Goal: Task Accomplishment & Management: Manage account settings

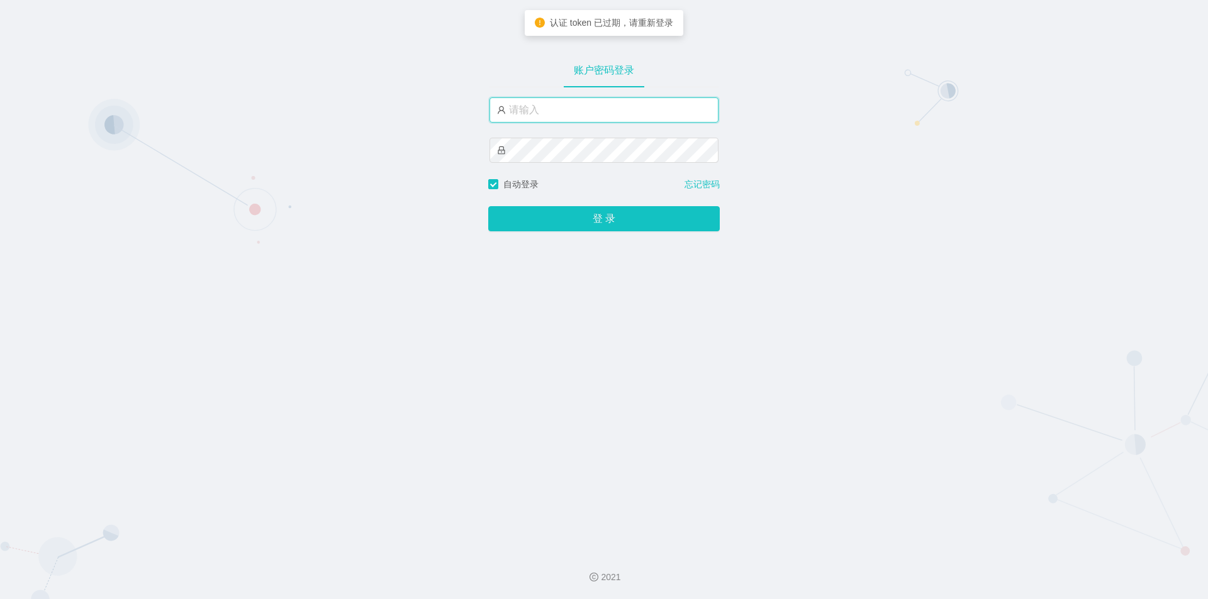
click at [604, 105] on input "text" at bounding box center [603, 109] width 229 height 25
type input "jishu"
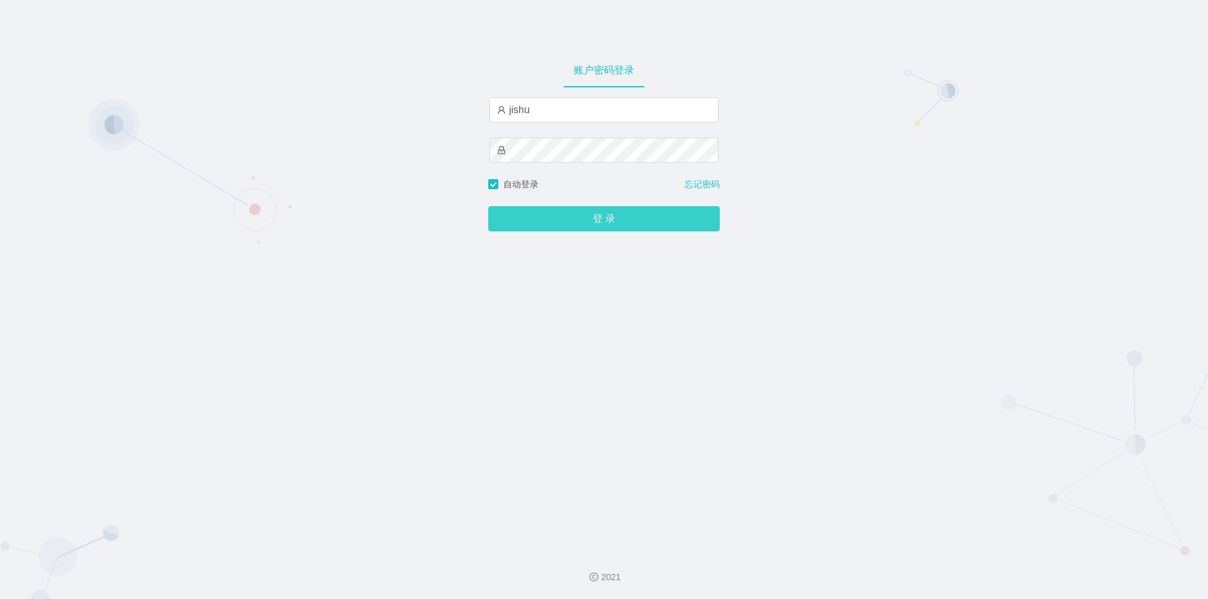
click at [586, 218] on button "登 录" at bounding box center [603, 218] width 231 height 25
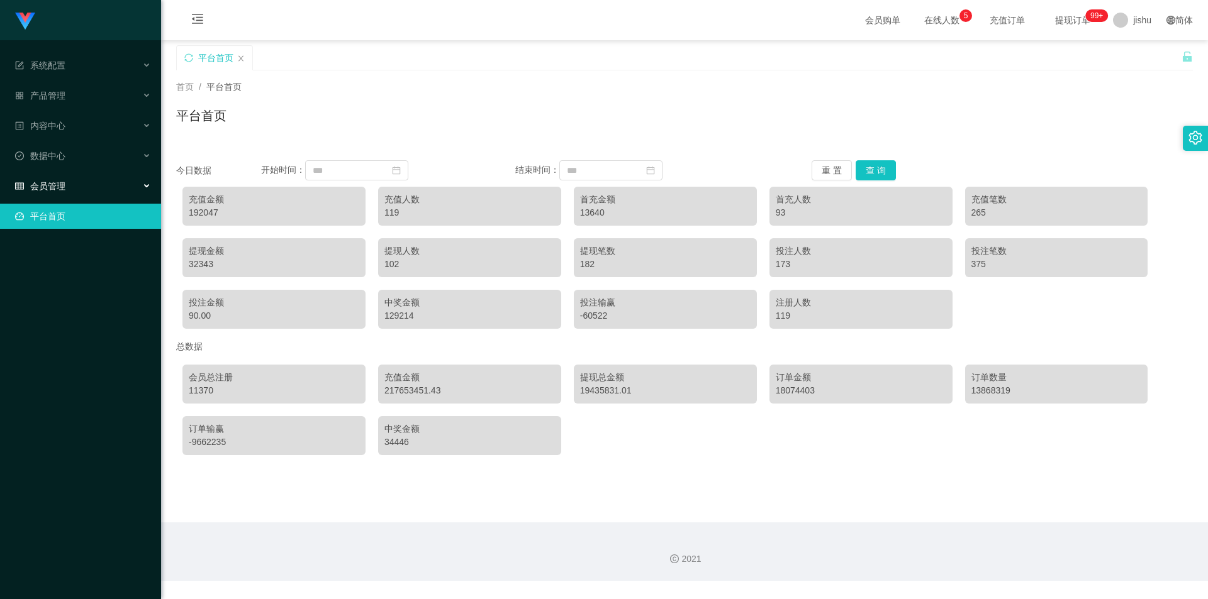
click at [64, 194] on div "会员管理" at bounding box center [80, 186] width 161 height 25
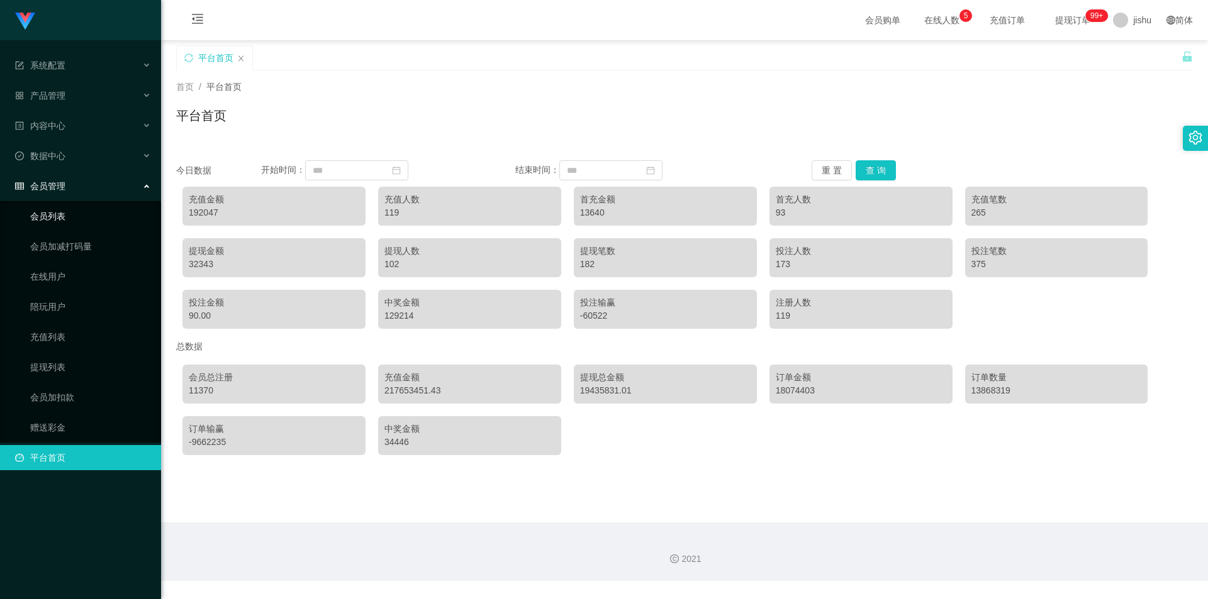
click at [60, 209] on link "会员列表" at bounding box center [90, 216] width 121 height 25
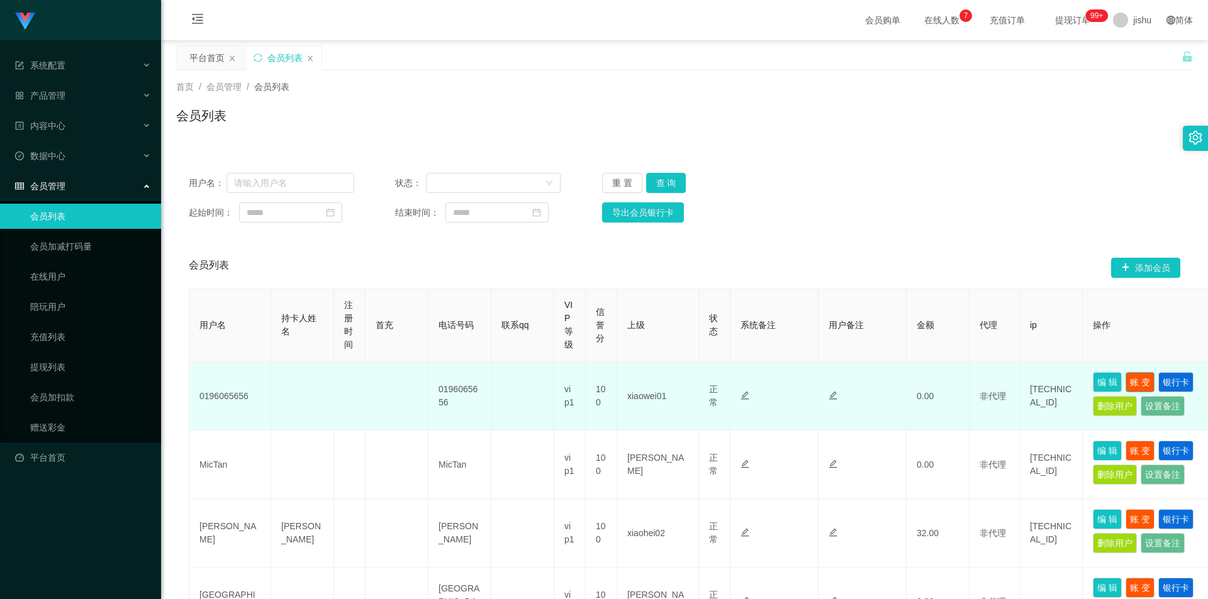
click at [1147, 386] on button "账 变" at bounding box center [1139, 382] width 29 height 20
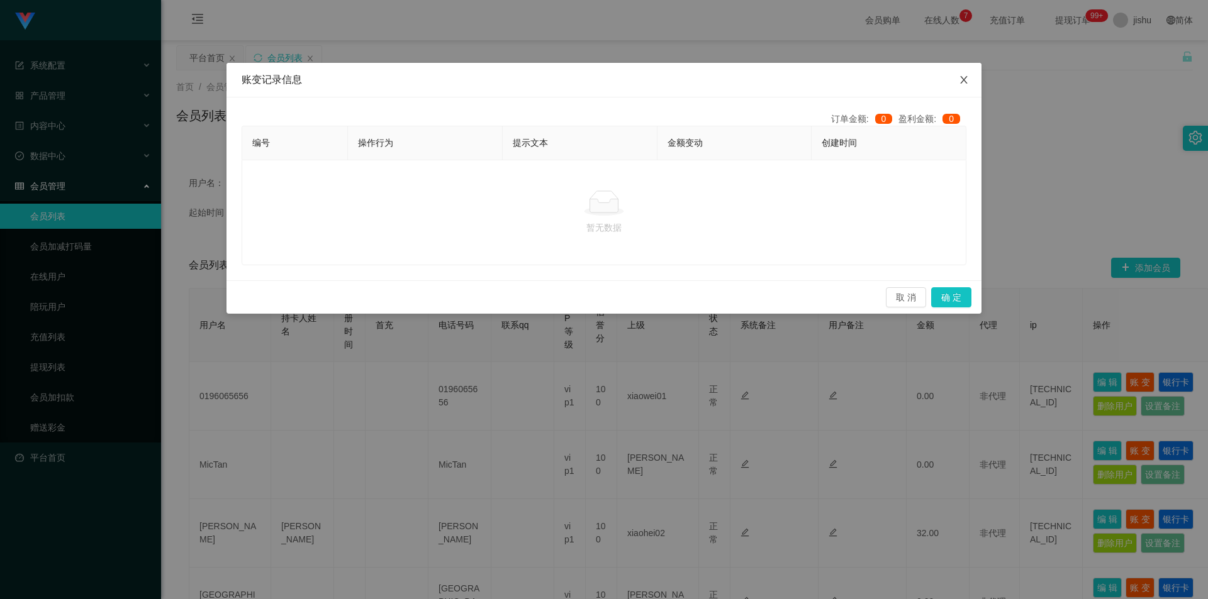
click at [964, 79] on icon "图标: close" at bounding box center [964, 80] width 10 height 10
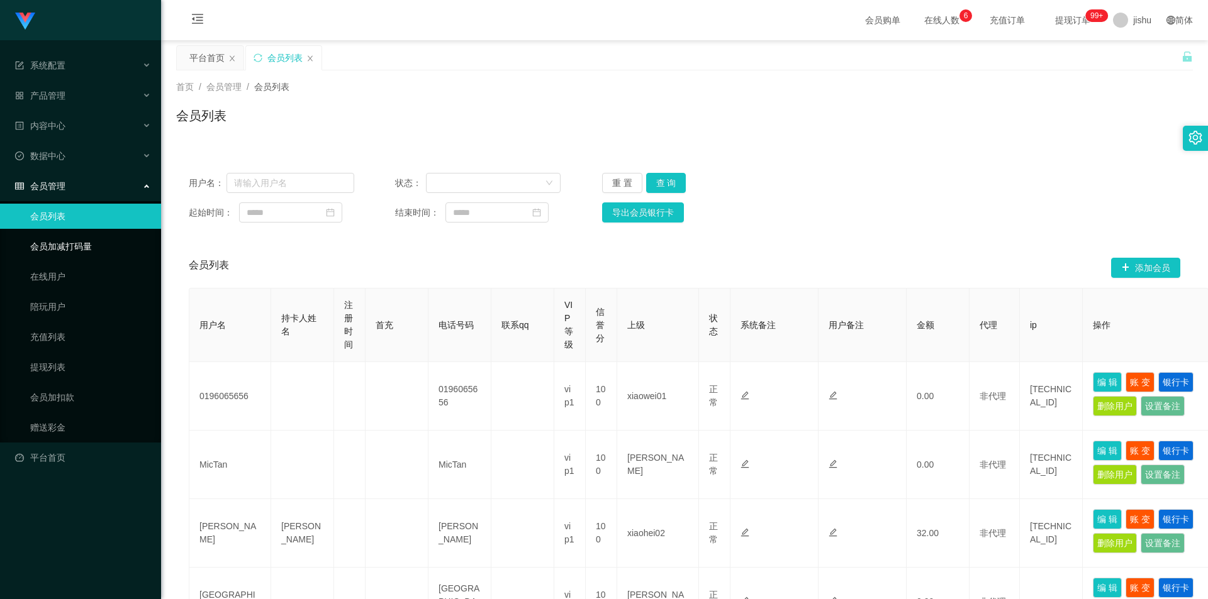
click at [83, 247] on link "会员加减打码量" at bounding box center [90, 246] width 121 height 25
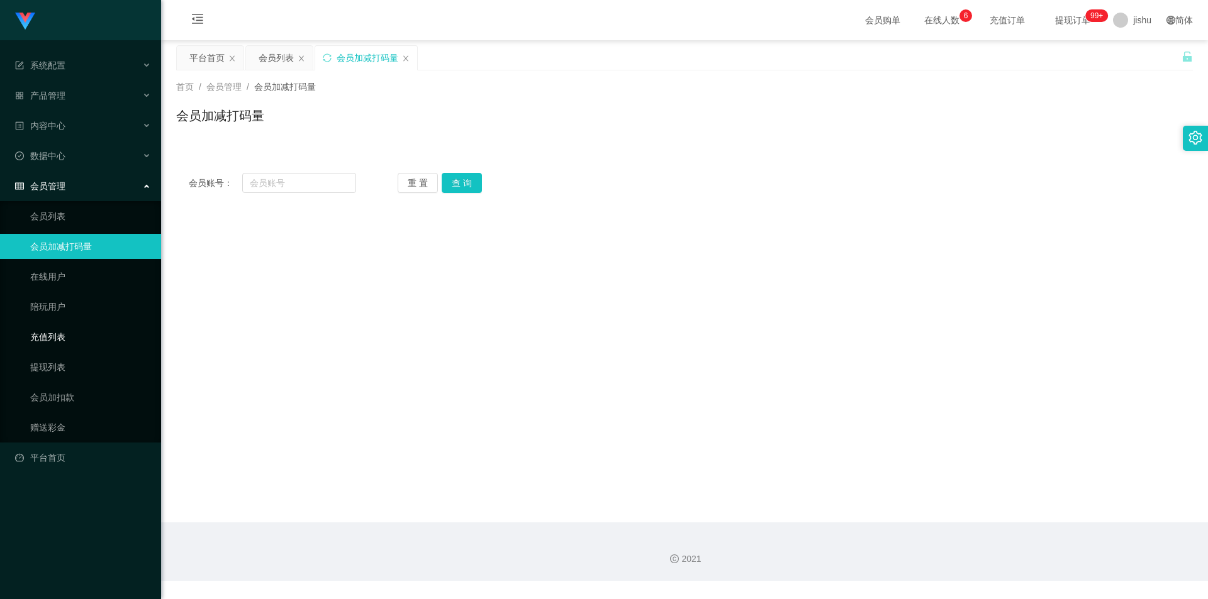
click at [62, 331] on link "充值列表" at bounding box center [90, 337] width 121 height 25
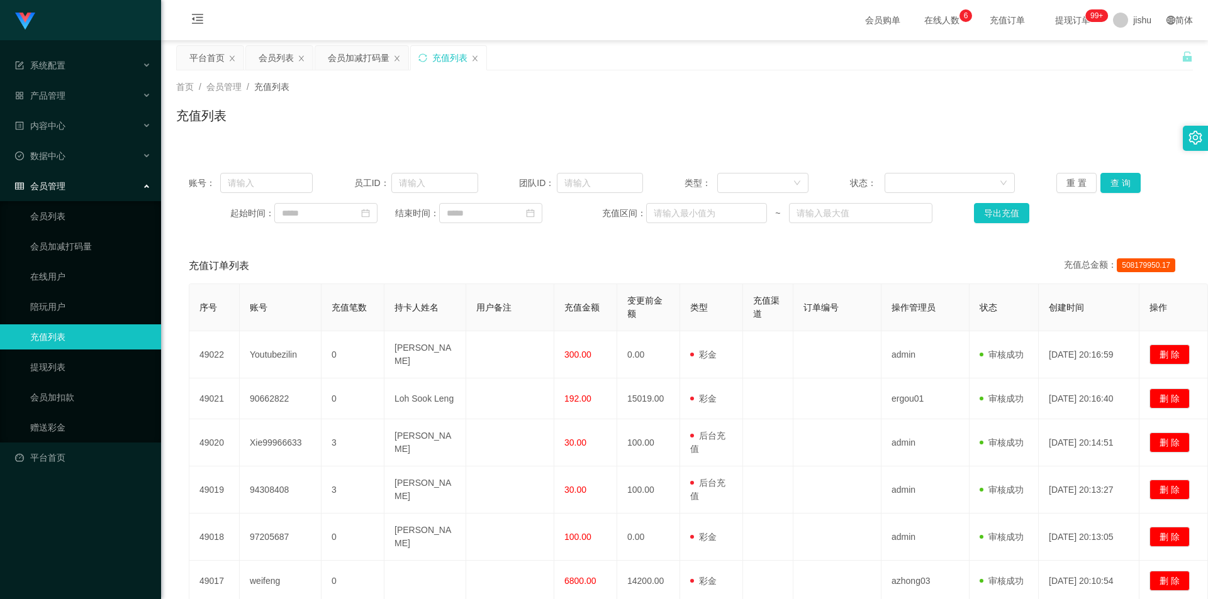
click at [709, 89] on div "首页 / 会员管理 / 充值列表 /" at bounding box center [684, 87] width 1016 height 13
click at [57, 425] on link "赠送彩金" at bounding box center [90, 427] width 121 height 25
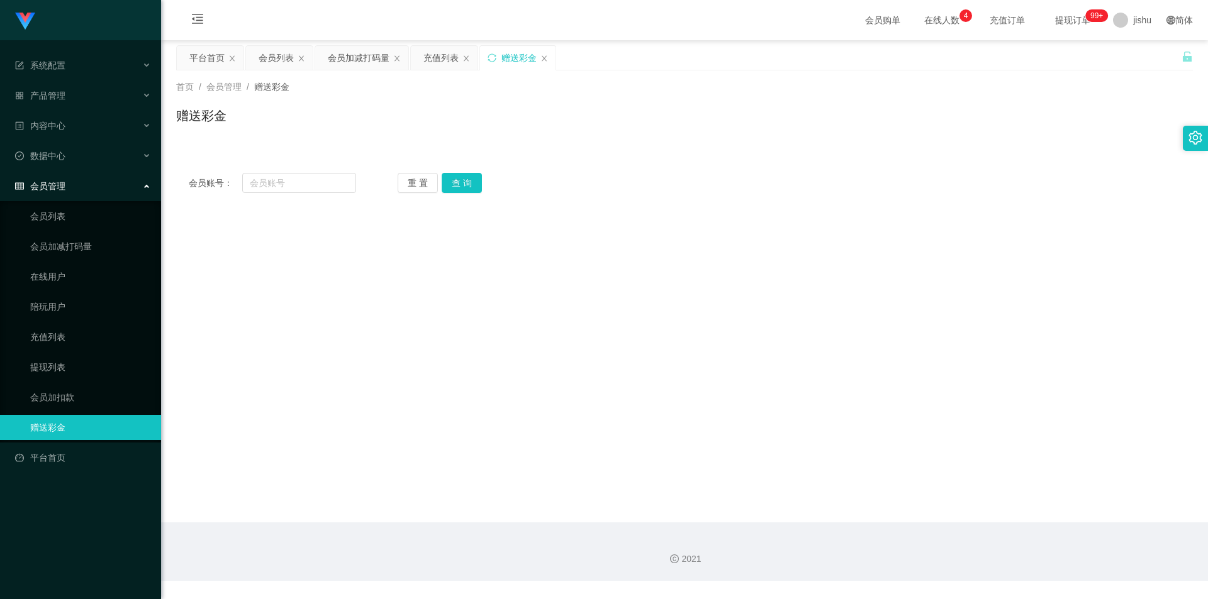
click at [53, 430] on link "赠送彩金" at bounding box center [90, 427] width 121 height 25
click at [65, 398] on link "会员加扣款" at bounding box center [90, 397] width 121 height 25
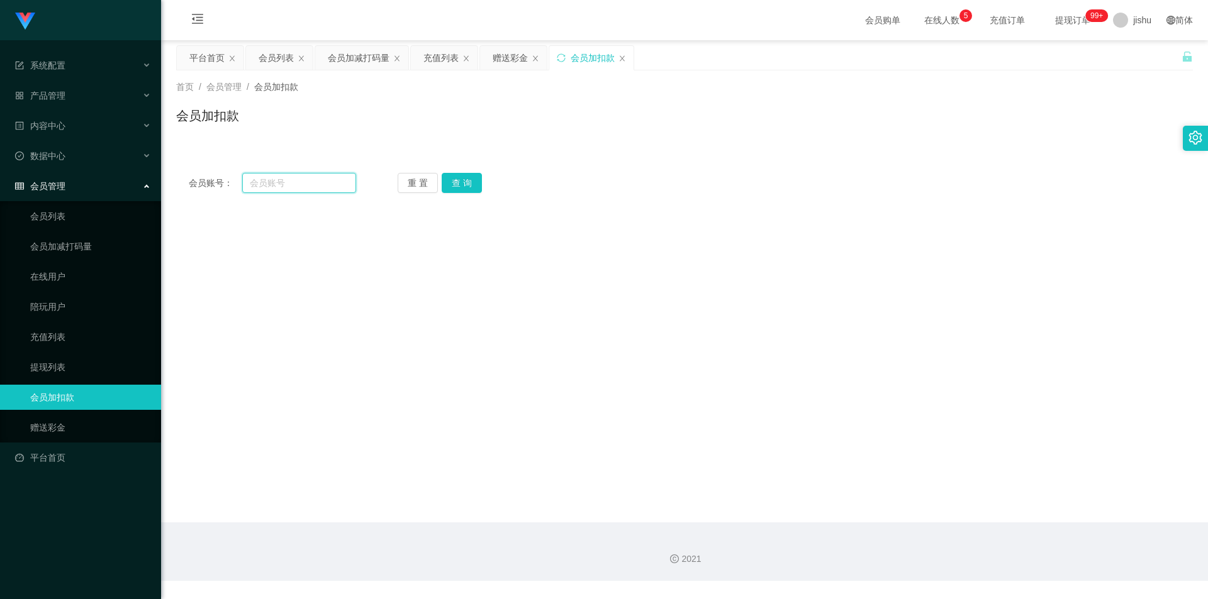
click at [327, 182] on input "text" at bounding box center [299, 183] width 114 height 20
paste input "xx3Fpax6aa"
type input "xx3Fpax6aa"
drag, startPoint x: 310, startPoint y: 181, endPoint x: 232, endPoint y: 180, distance: 78.0
click at [232, 180] on div "会员账号： xx3Fpax6aa" at bounding box center [272, 183] width 167 height 20
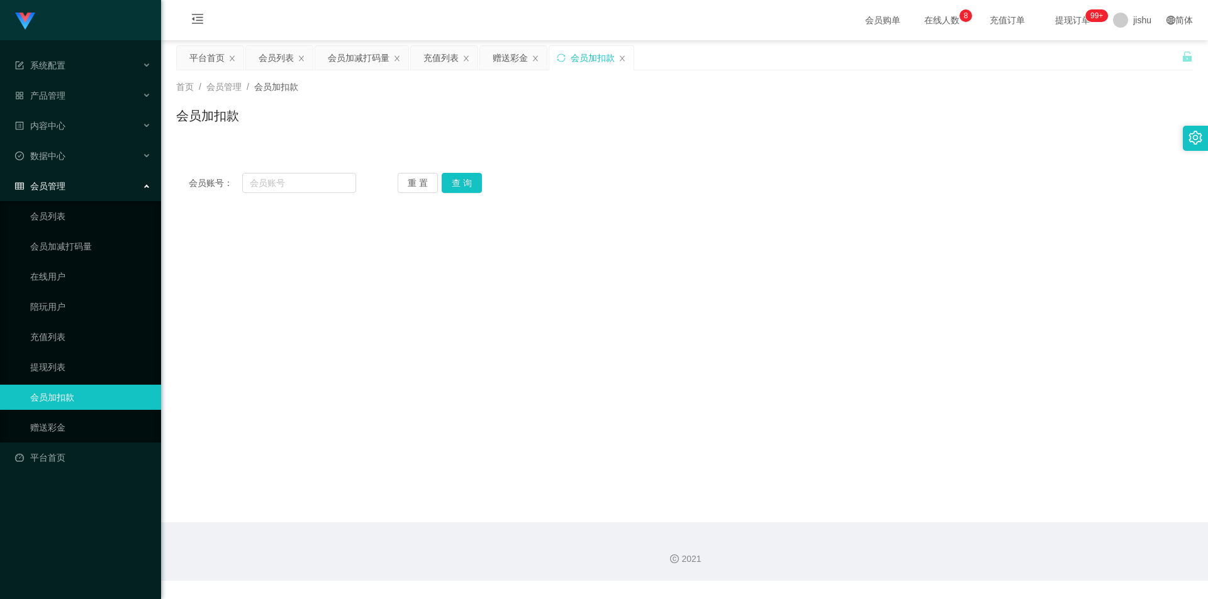
click at [846, 236] on main "关闭左侧 关闭右侧 关闭其它 刷新页面 平台首页 会员列表 会员加减打码量 充值列表 赠送彩金 会员加扣款 首页 / 会员管理 / 会员加扣款 / 会员加扣款…" at bounding box center [684, 281] width 1047 height 482
click at [282, 181] on input "text" at bounding box center [299, 183] width 114 height 20
paste input "ceshi001"
type input "ceshi001"
click at [450, 186] on button "查 询" at bounding box center [462, 183] width 40 height 20
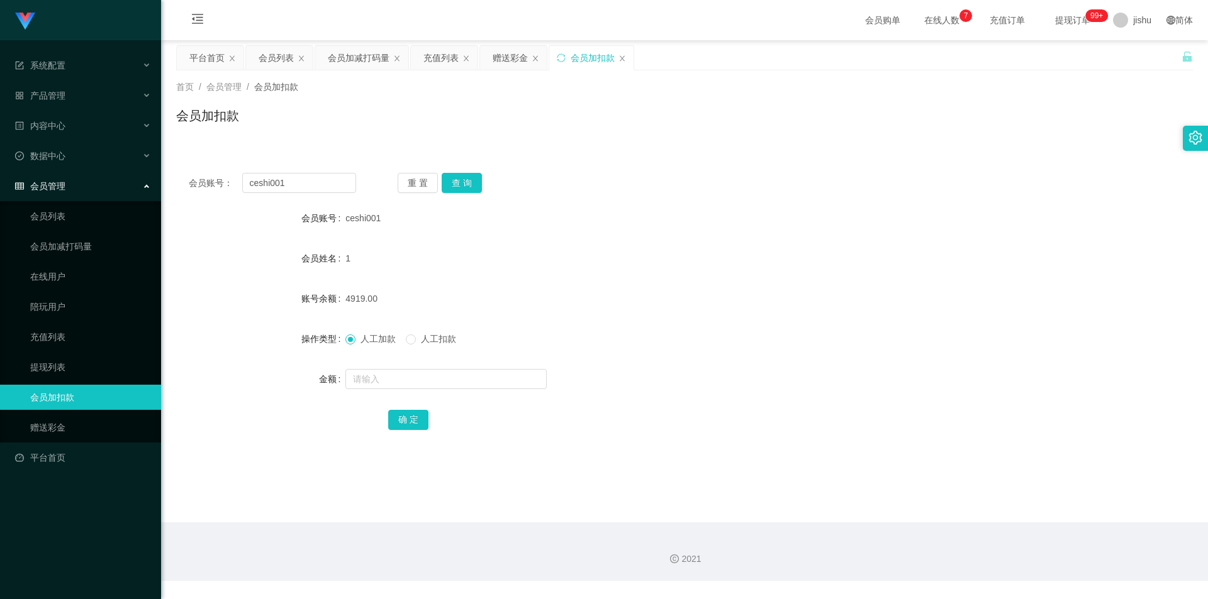
click at [197, 455] on div "会员账号： ceshi001 重 置 查 询 会员账号 ceshi001 会员姓名 1 账号余额 4919.00 操作类型 人工加款 人工扣款 金额 确 定" at bounding box center [684, 309] width 1016 height 299
drag, startPoint x: 927, startPoint y: 217, endPoint x: 915, endPoint y: 214, distance: 12.8
click at [927, 217] on div "ceshi001" at bounding box center [641, 218] width 593 height 25
click at [83, 60] on div "系统配置" at bounding box center [80, 65] width 161 height 25
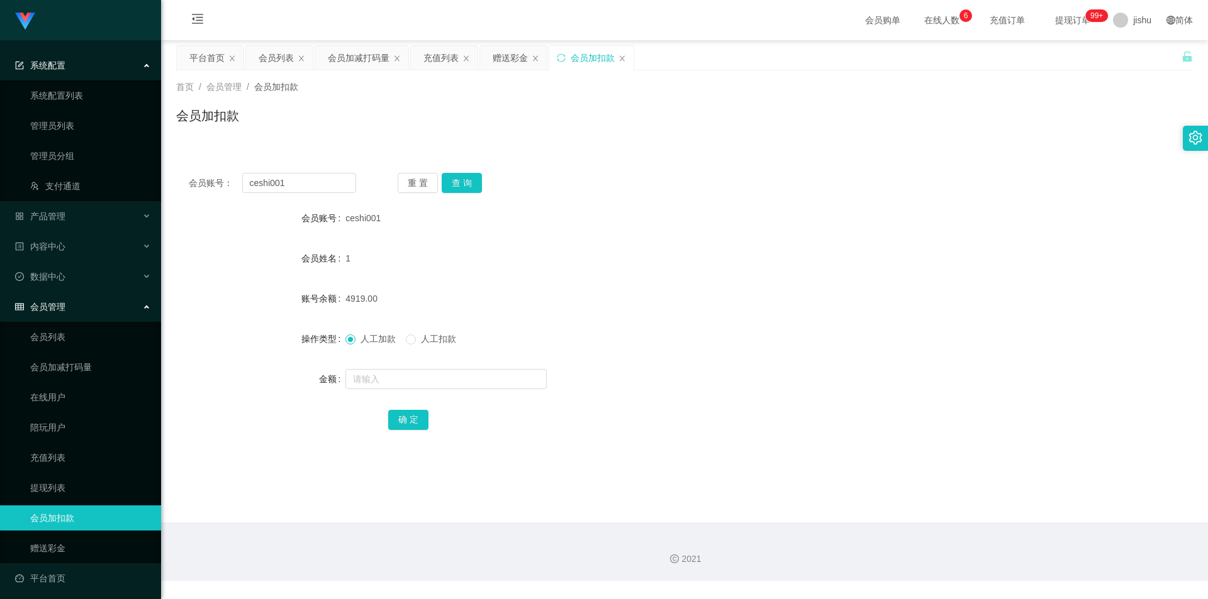
click at [75, 63] on div "系统配置" at bounding box center [80, 65] width 161 height 25
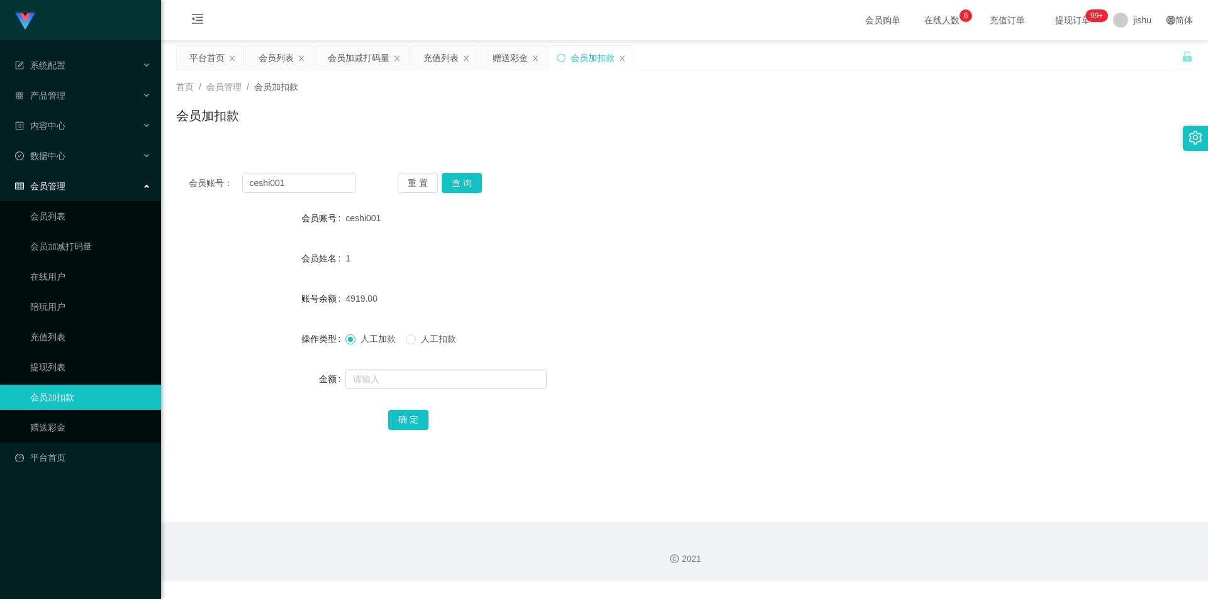
click at [67, 19] on div at bounding box center [80, 20] width 161 height 40
click at [59, 459] on link "平台首页" at bounding box center [83, 457] width 136 height 25
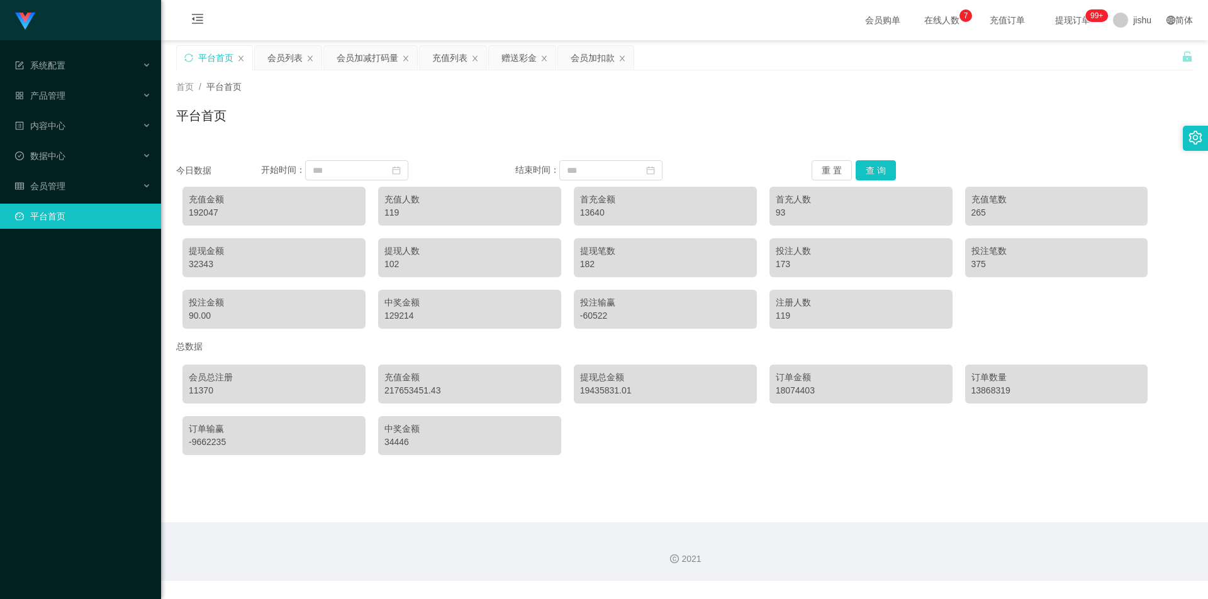
click at [799, 96] on div "首页 / 平台首页 / 平台首页" at bounding box center [684, 108] width 1016 height 55
